Goal: Task Accomplishment & Management: Manage account settings

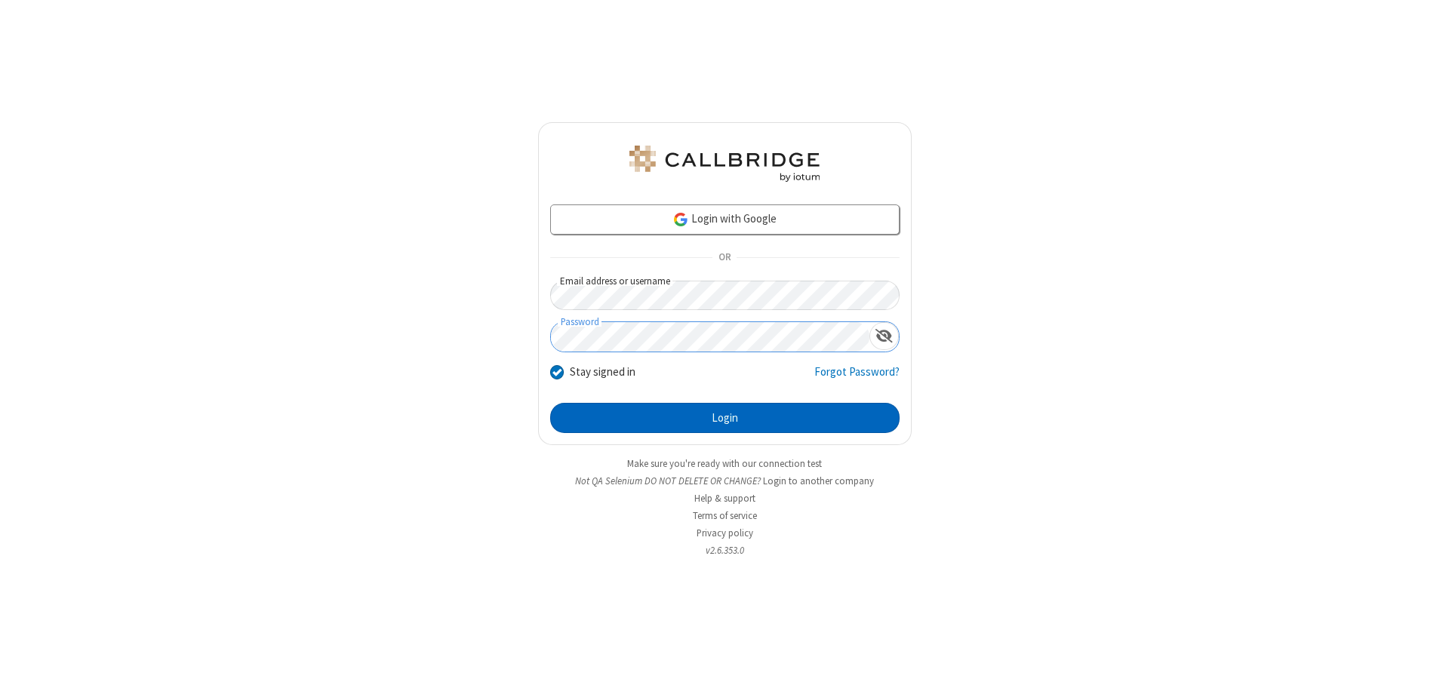
click at [724, 418] on button "Login" at bounding box center [724, 418] width 349 height 30
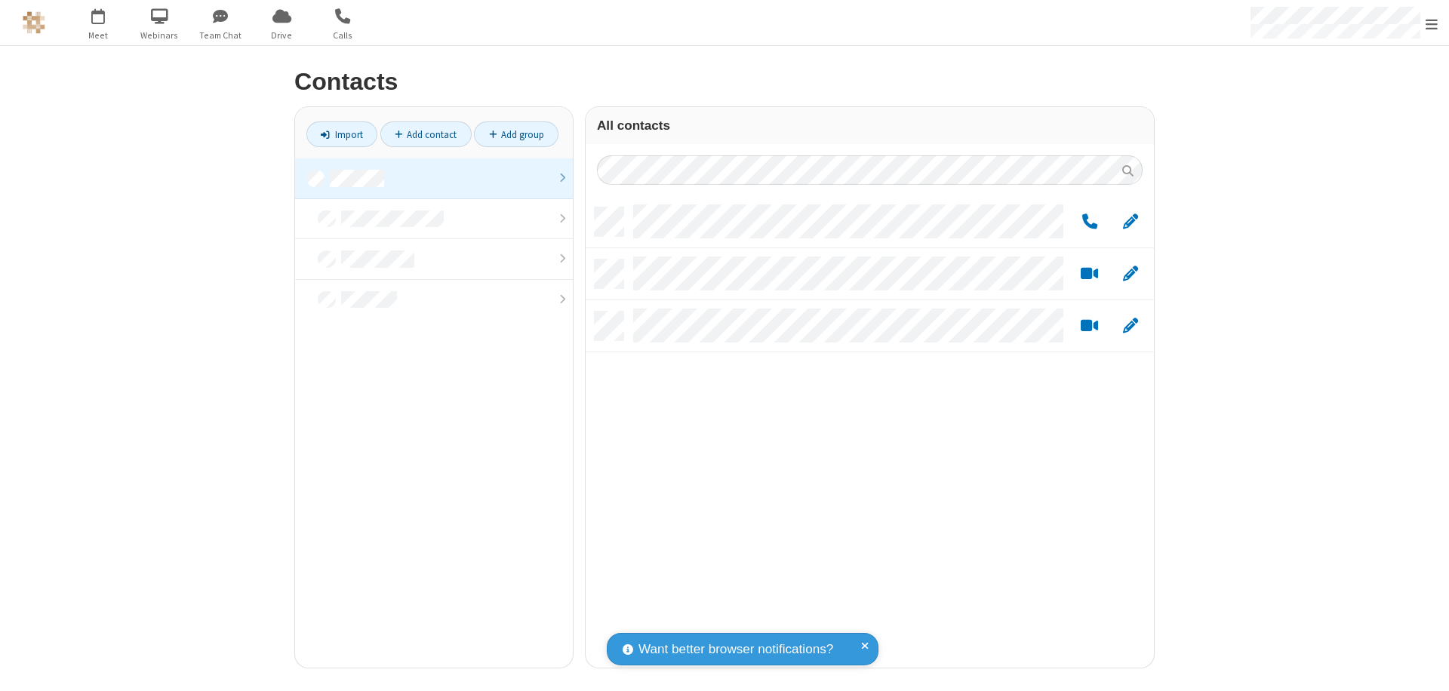
scroll to position [460, 557]
click at [434, 178] on link at bounding box center [434, 178] width 278 height 41
click at [1130, 221] on span "Edit" at bounding box center [1130, 222] width 15 height 19
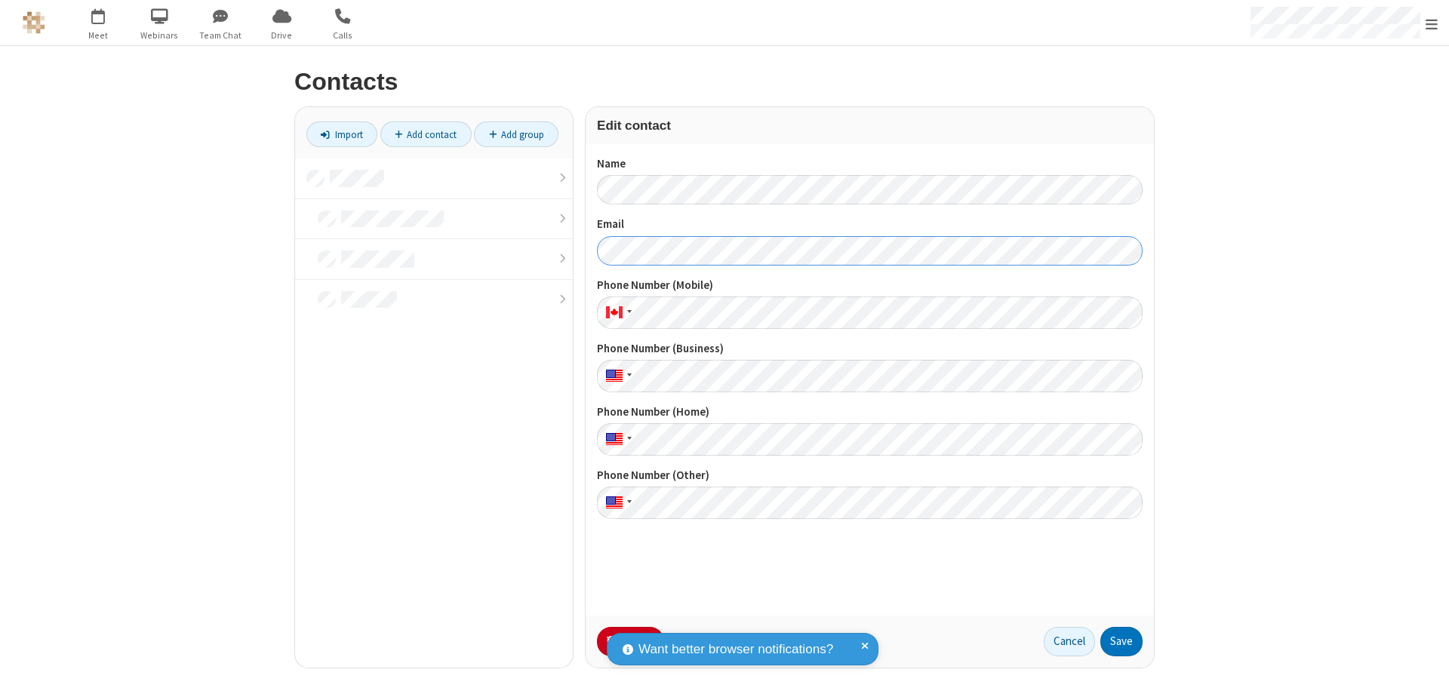
click at [1121, 641] on button "Save" at bounding box center [1121, 642] width 42 height 30
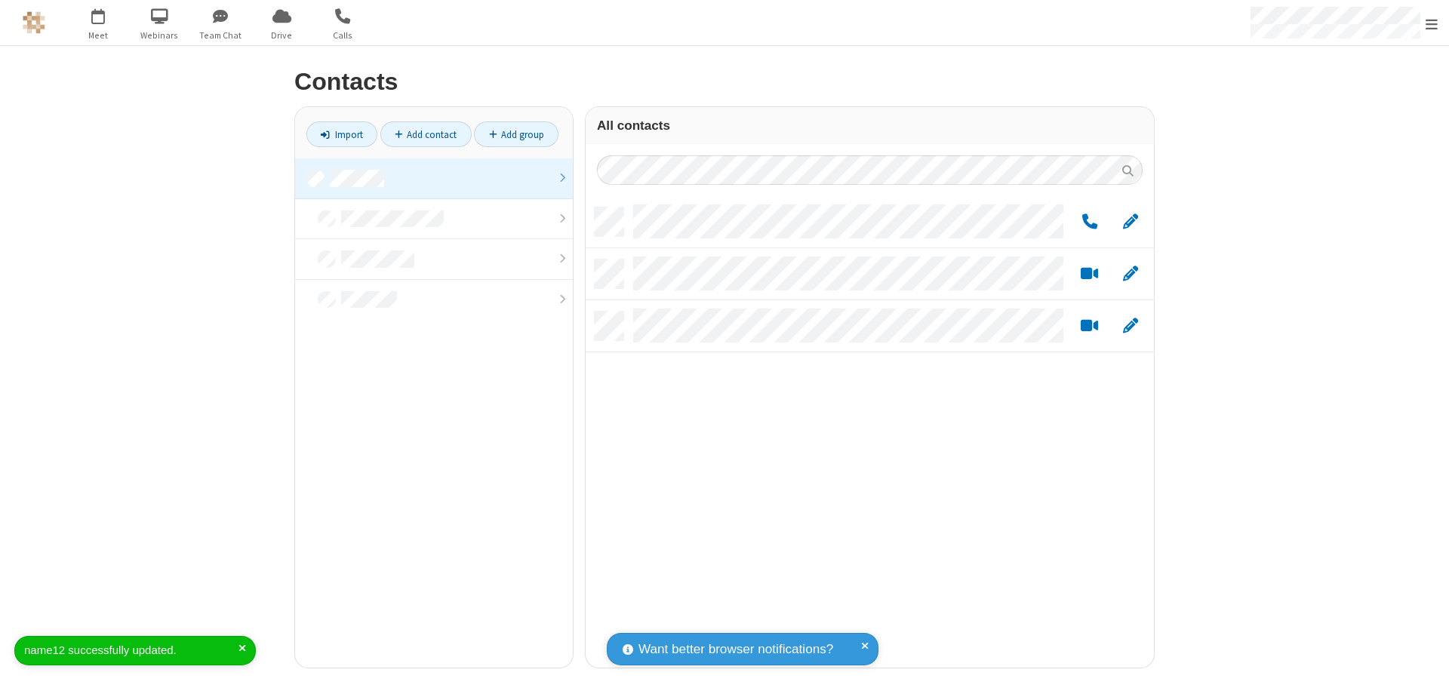
scroll to position [460, 557]
